Goal: Information Seeking & Learning: Learn about a topic

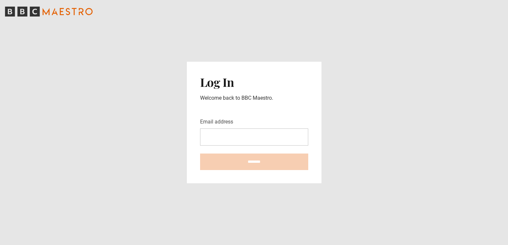
click at [216, 138] on input "Email address" at bounding box center [254, 137] width 108 height 17
type input "**********"
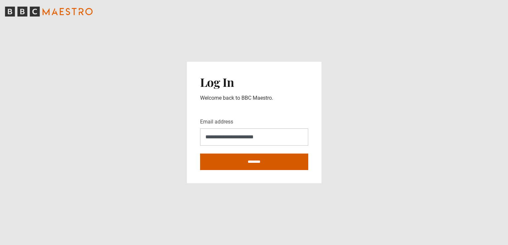
click at [233, 162] on input "********" at bounding box center [254, 162] width 108 height 17
type input "**********"
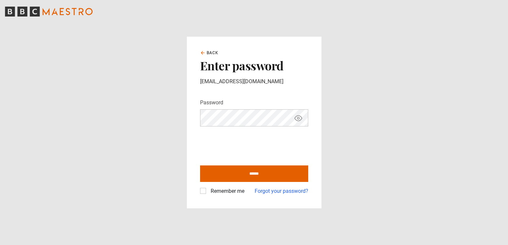
click at [208, 191] on label "Remember me" at bounding box center [226, 192] width 36 height 8
click at [244, 172] on input "******" at bounding box center [254, 174] width 108 height 17
type input "**********"
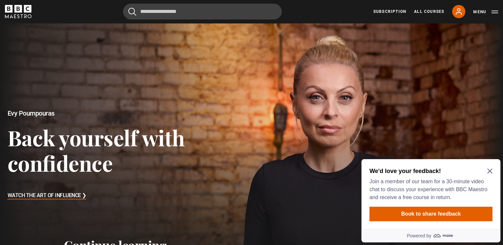
click at [489, 170] on icon "Close Maze Prompt" at bounding box center [489, 171] width 5 height 5
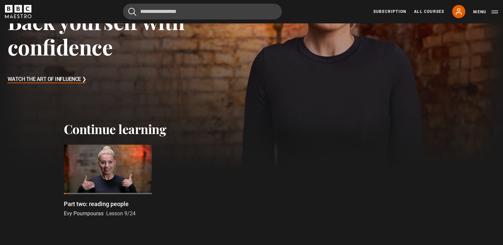
scroll to position [119, 0]
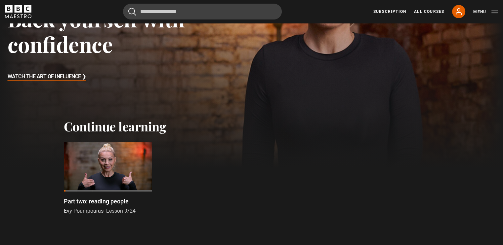
click at [112, 171] on div at bounding box center [108, 167] width 88 height 50
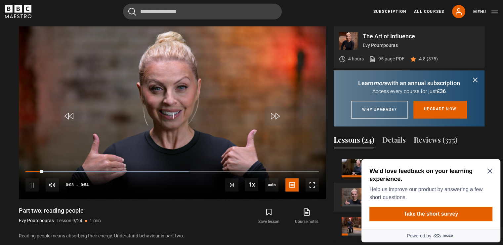
click at [490, 170] on icon "Close Maze Prompt" at bounding box center [489, 171] width 5 height 5
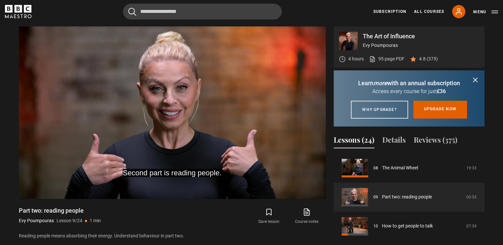
drag, startPoint x: 257, startPoint y: 147, endPoint x: 211, endPoint y: 218, distance: 84.3
click at [211, 218] on div "Save lesson Course notes opens in new tab" at bounding box center [252, 216] width 147 height 19
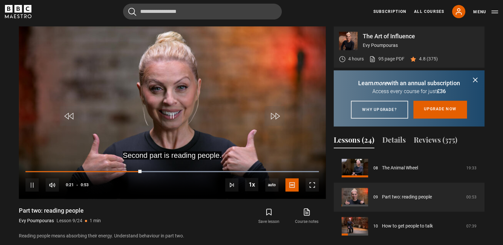
click at [211, 218] on div "Save lesson Course notes opens in new tab" at bounding box center [252, 216] width 147 height 19
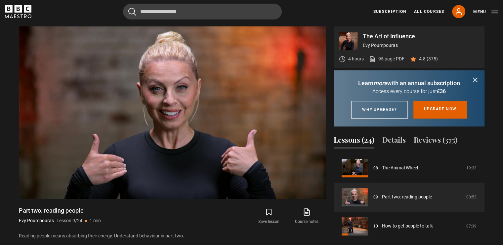
click at [475, 82] on icon "submit" at bounding box center [475, 80] width 8 height 8
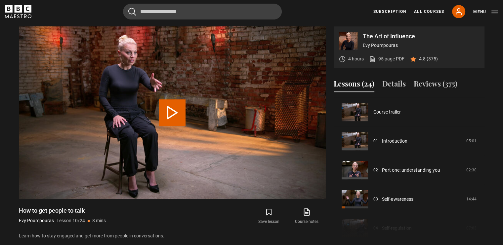
scroll to position [262, 0]
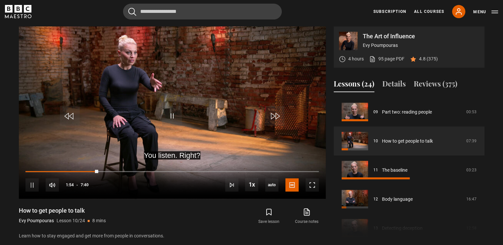
drag, startPoint x: 270, startPoint y: 63, endPoint x: 188, endPoint y: 236, distance: 191.2
click at [188, 236] on p "Learn how to stay engaged and get more from people in conversations." at bounding box center [172, 236] width 307 height 7
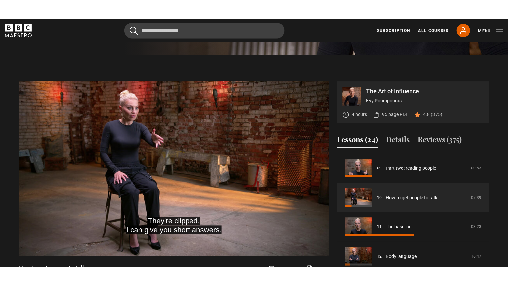
scroll to position [253, 0]
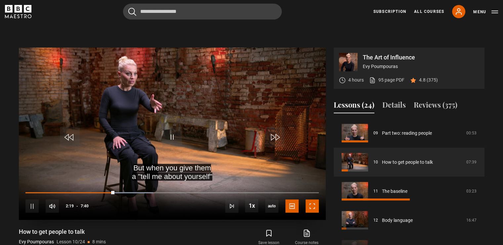
click at [311, 206] on span "Video Player" at bounding box center [312, 206] width 13 height 13
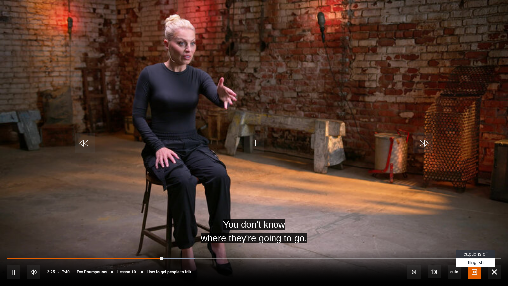
click at [474, 245] on span "Video Player" at bounding box center [474, 271] width 13 height 13
click at [474, 245] on span "captions off" at bounding box center [476, 253] width 24 height 5
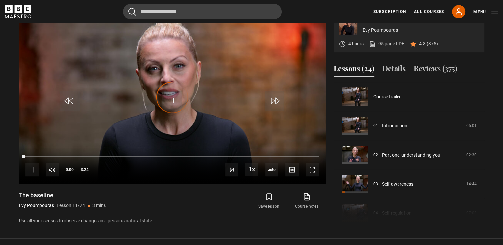
scroll to position [291, 0]
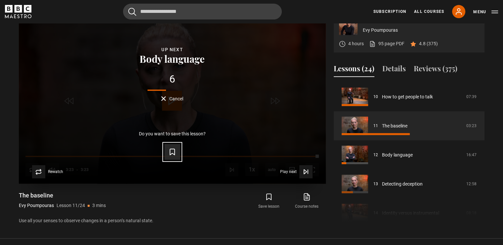
click at [174, 152] on icon "Video Player" at bounding box center [172, 152] width 8 height 8
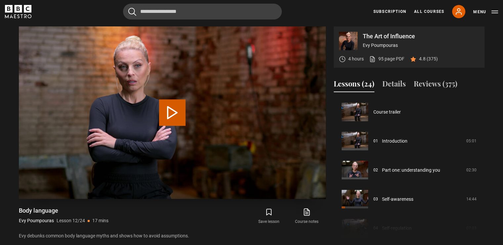
scroll to position [320, 0]
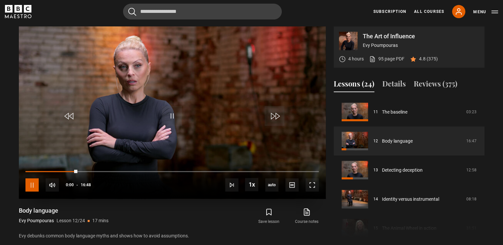
click at [36, 183] on span "Video Player" at bounding box center [31, 185] width 13 height 13
